Goal: Task Accomplishment & Management: Manage account settings

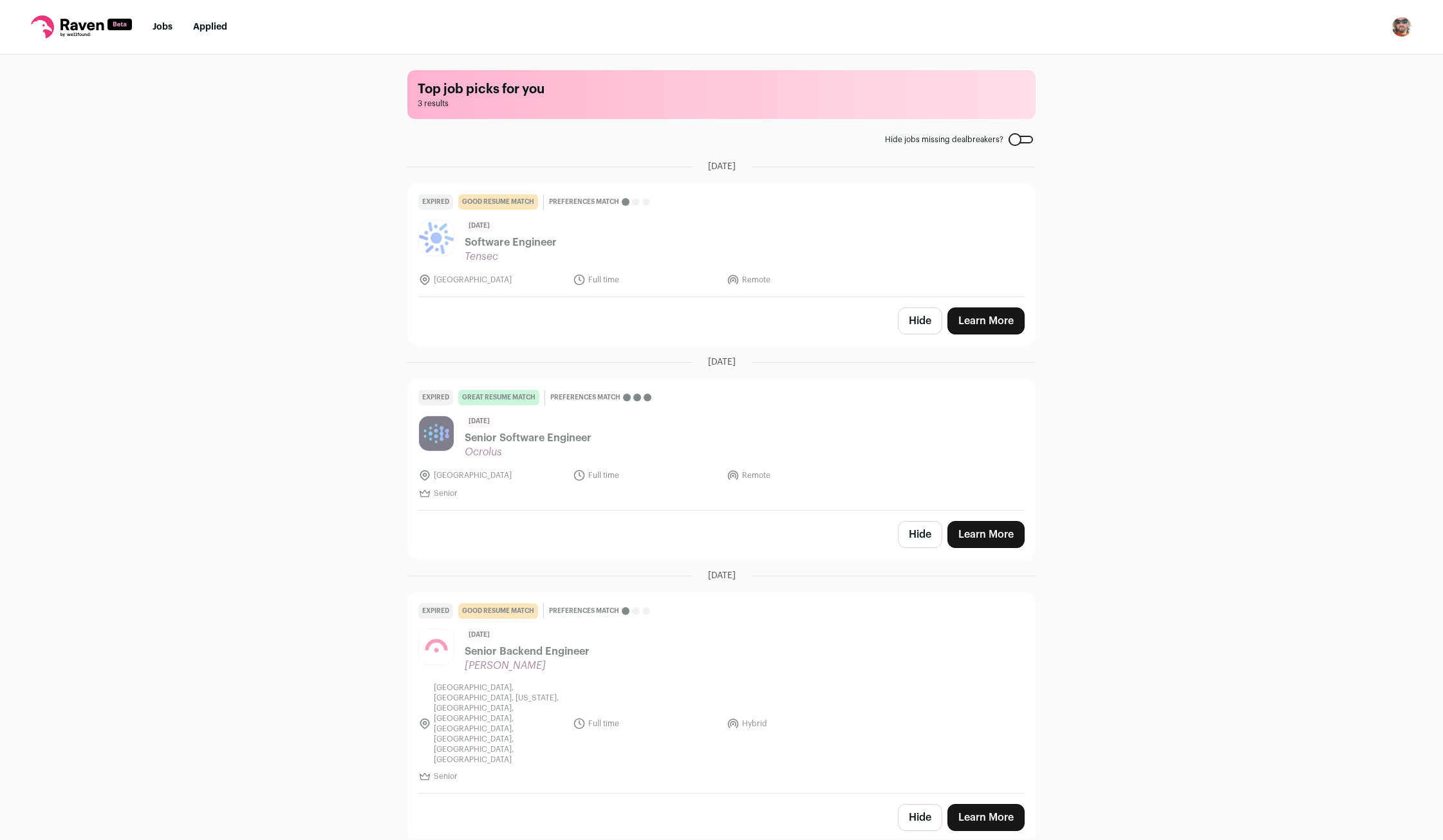
click at [163, 31] on link "Jobs" at bounding box center [162, 27] width 20 height 9
click at [915, 318] on button "Hide" at bounding box center [920, 321] width 45 height 27
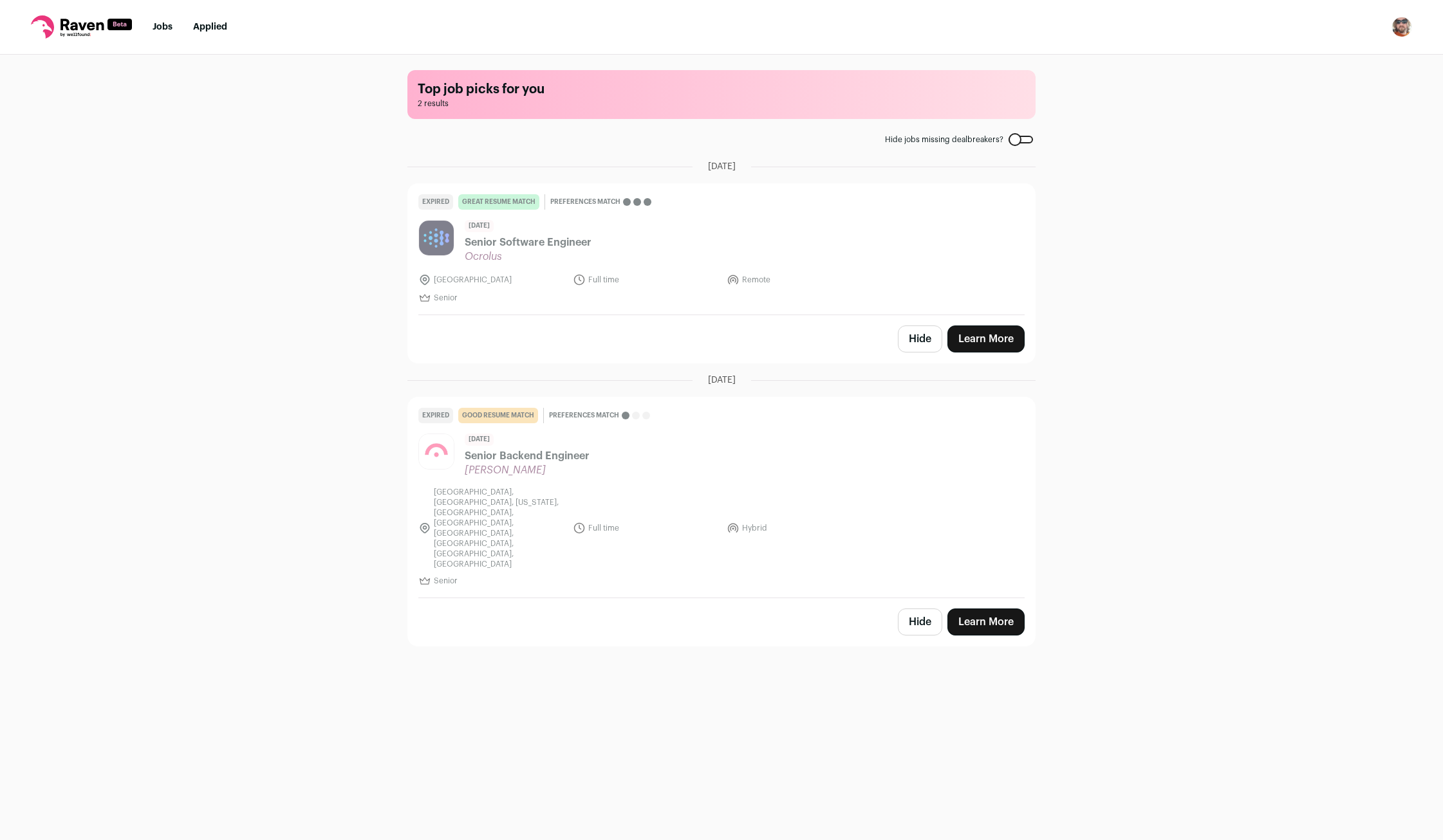
click at [916, 339] on button "Hide" at bounding box center [920, 339] width 45 height 27
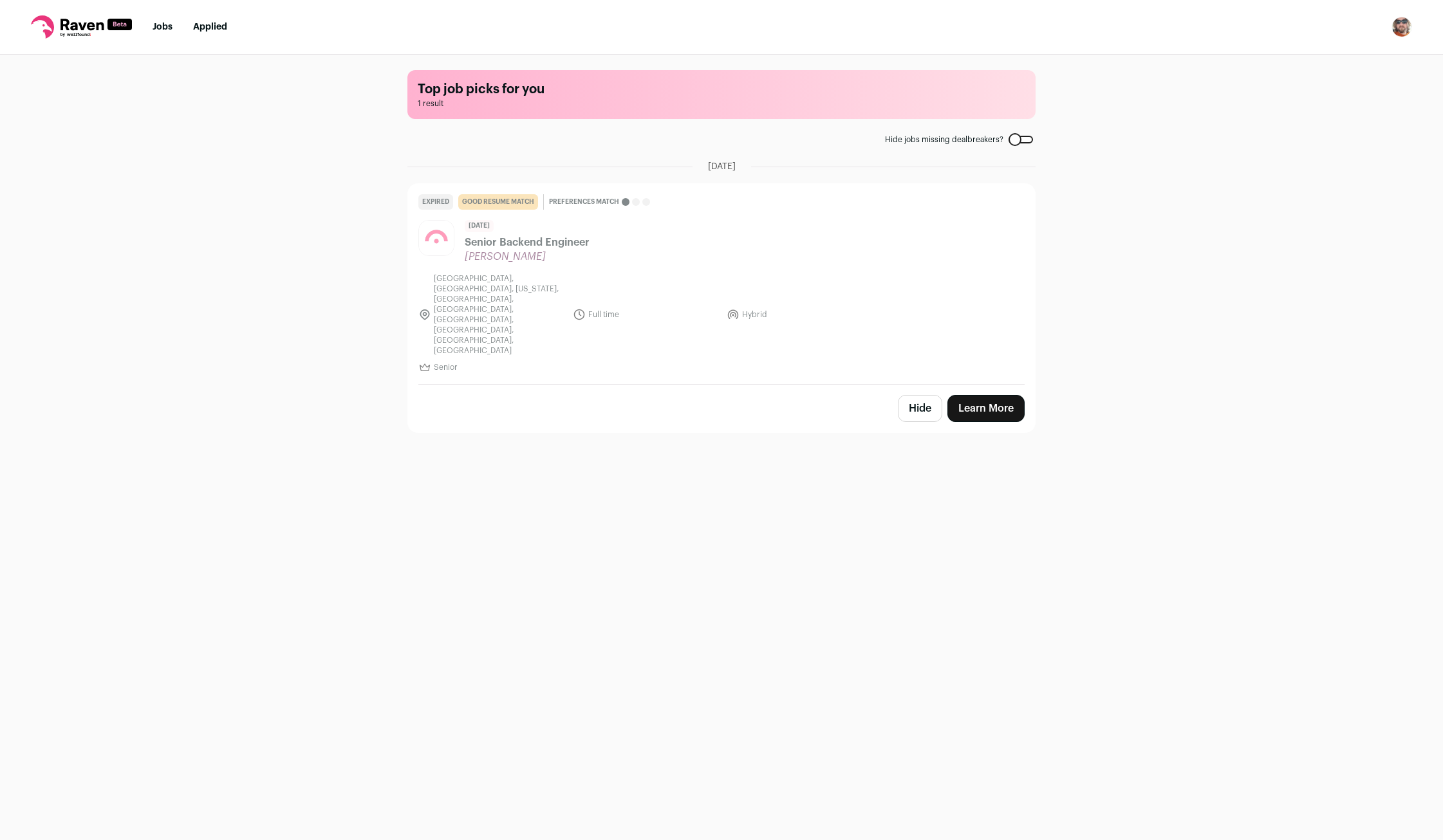
click at [916, 395] on button "Hide" at bounding box center [920, 408] width 45 height 27
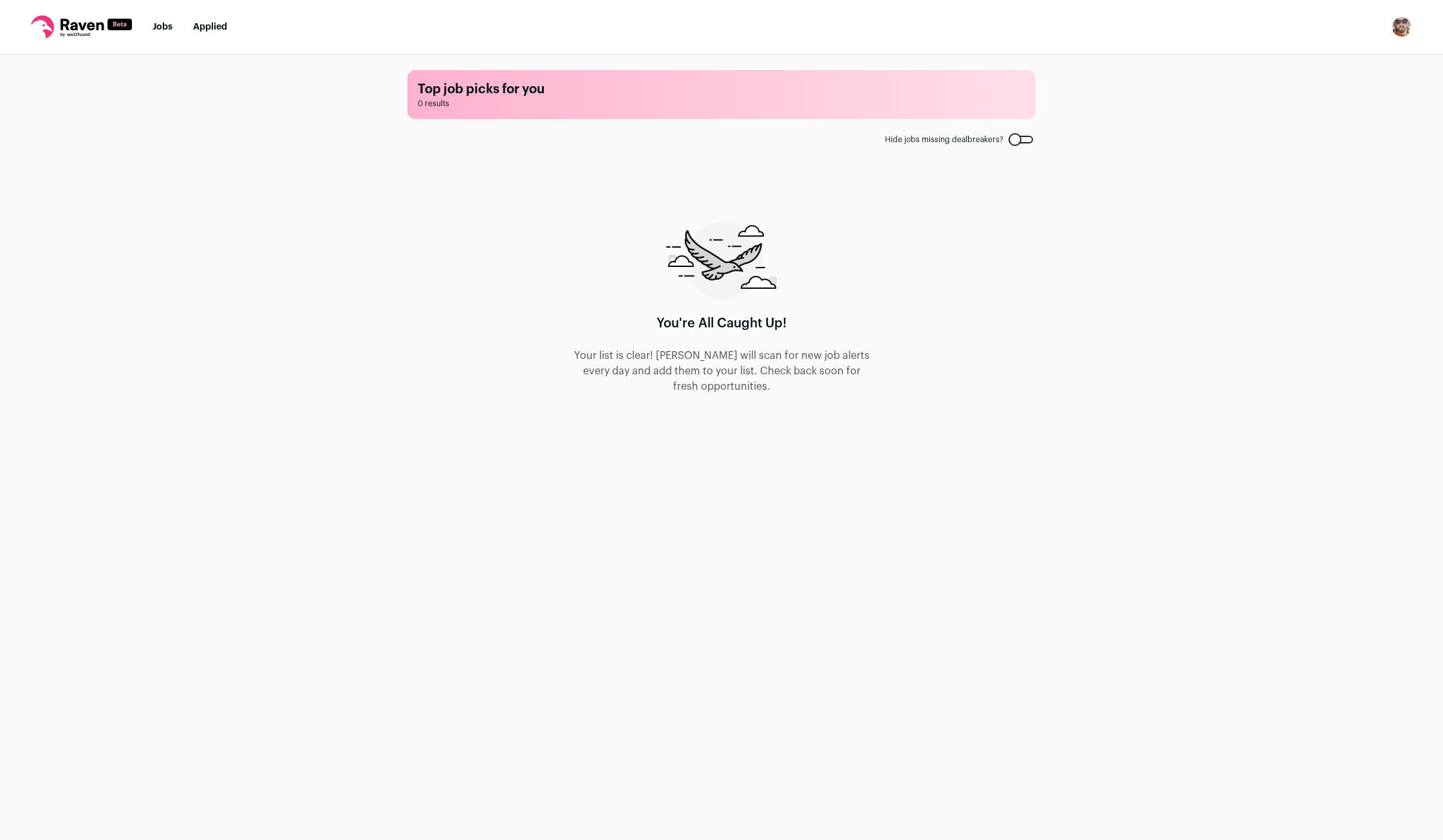
click at [81, 31] on icon at bounding box center [81, 27] width 101 height 23
click at [40, 30] on icon at bounding box center [81, 27] width 101 height 23
click at [123, 26] on rect at bounding box center [120, 24] width 24 height 11
